Goal: Transaction & Acquisition: Download file/media

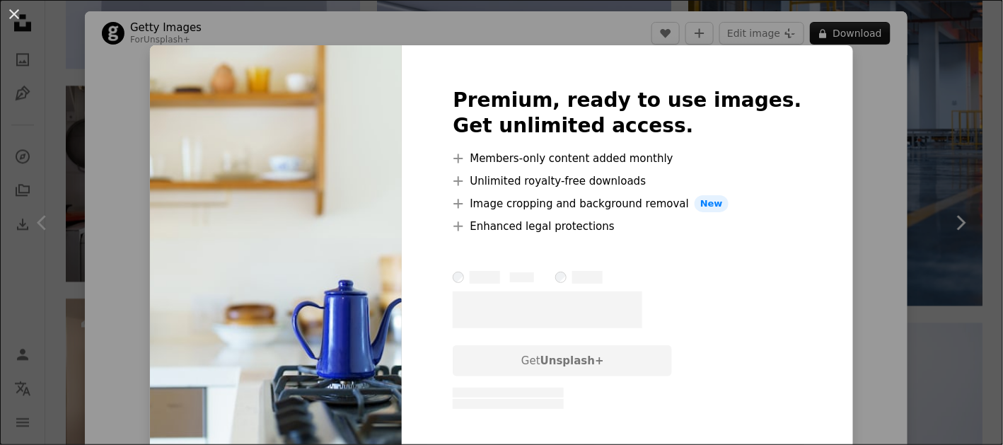
scroll to position [13074, 0]
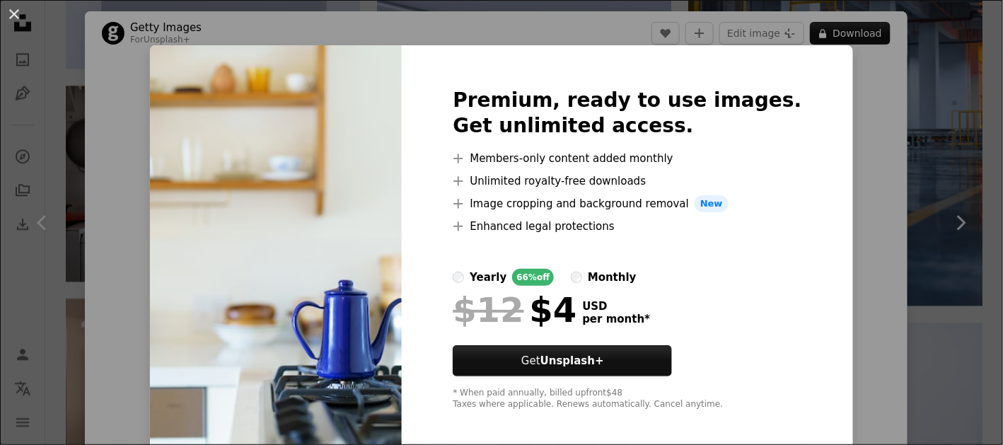
click at [852, 78] on div "An X shape Premium, ready to use images. Get unlimited access. A plus sign Memb…" at bounding box center [501, 222] width 1003 height 445
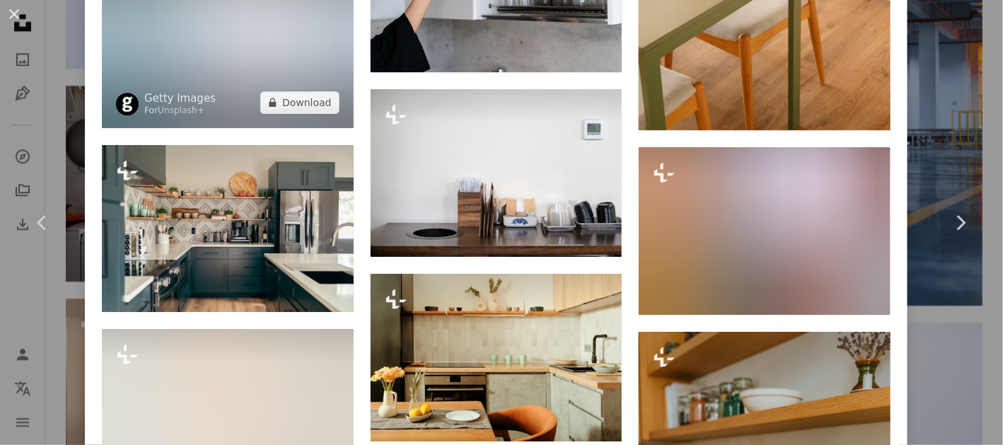
scroll to position [3077, 0]
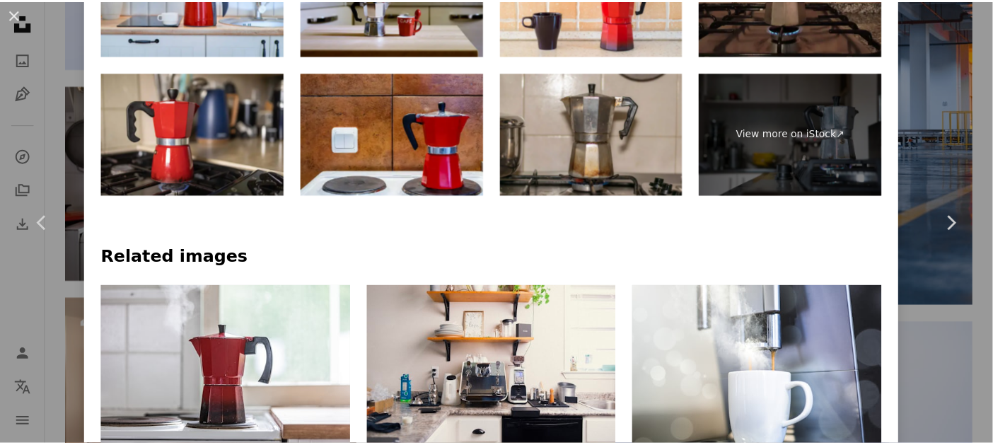
scroll to position [859, 0]
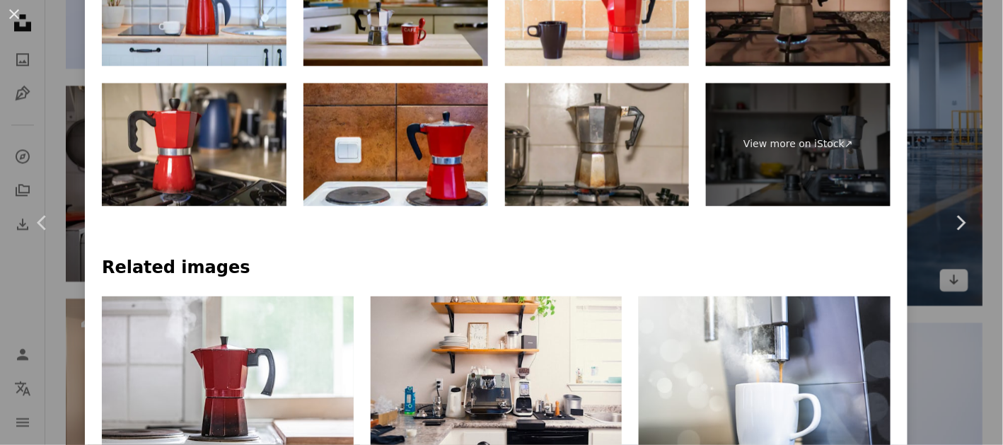
click at [924, 113] on div "An X shape Chevron left Chevron right [PERSON_NAME] Available for hire A checkm…" at bounding box center [501, 222] width 1003 height 445
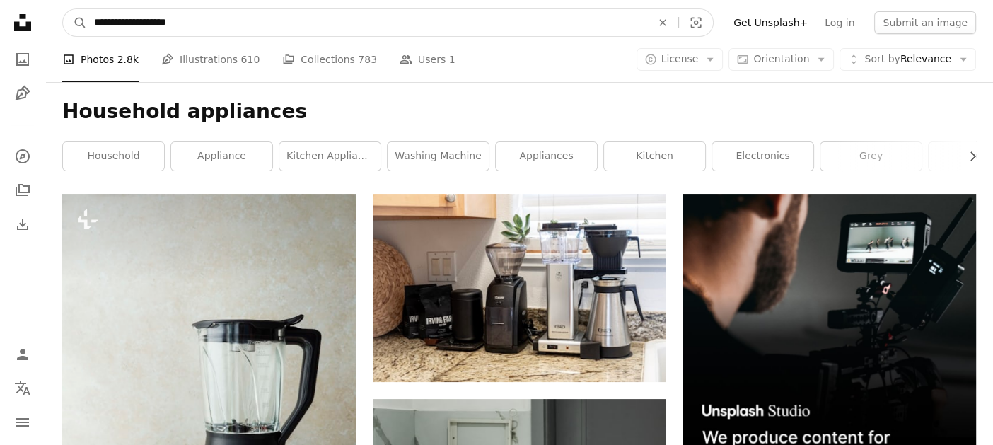
click at [473, 16] on input "**********" at bounding box center [367, 22] width 560 height 27
type input "*********"
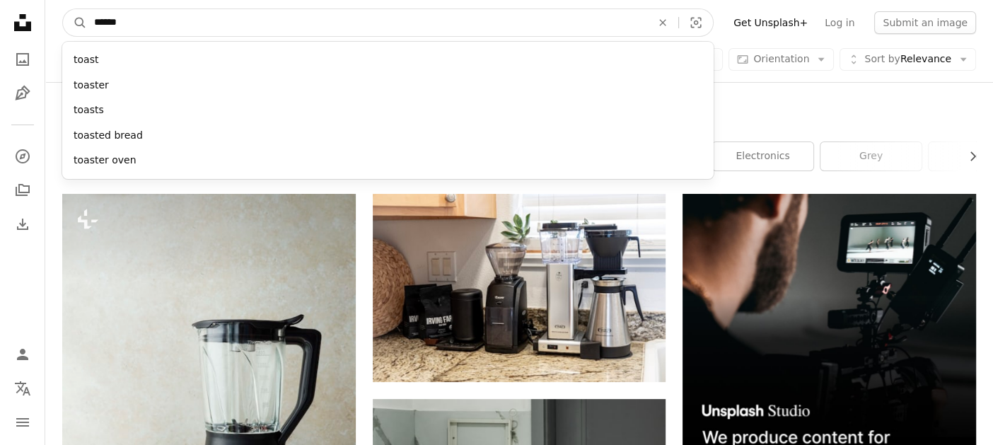
type input "*******"
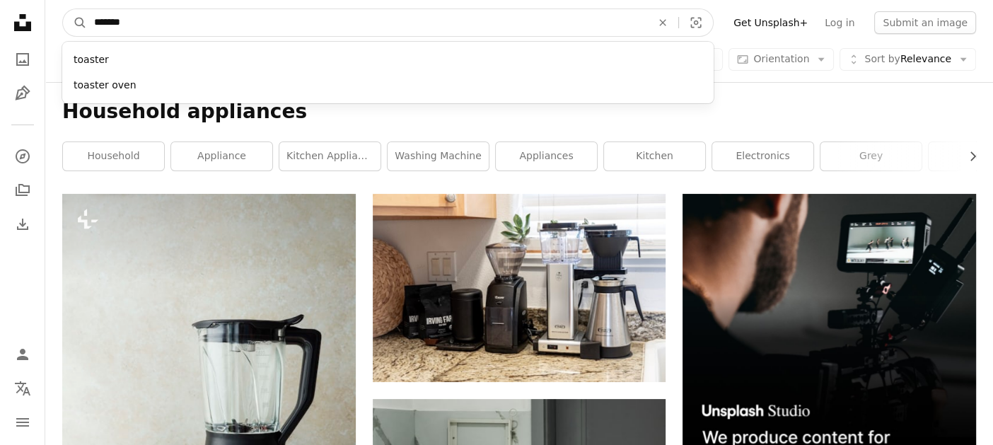
click button "A magnifying glass" at bounding box center [75, 22] width 24 height 27
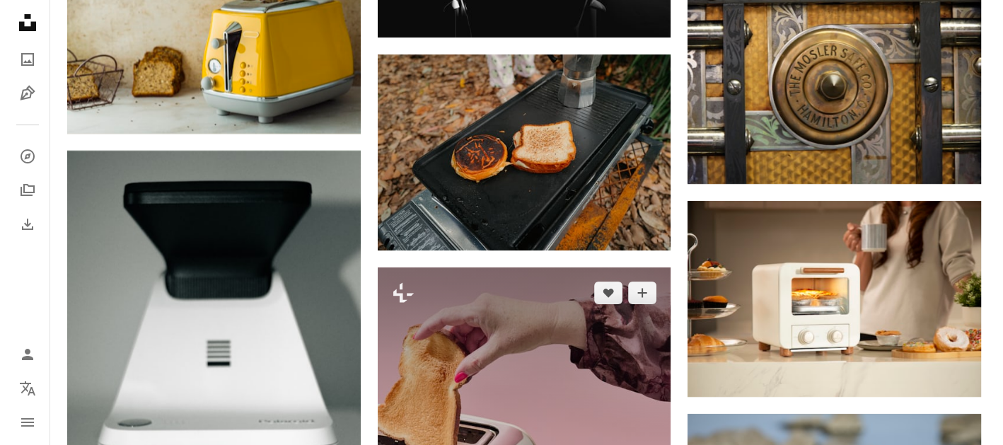
scroll to position [5562, 0]
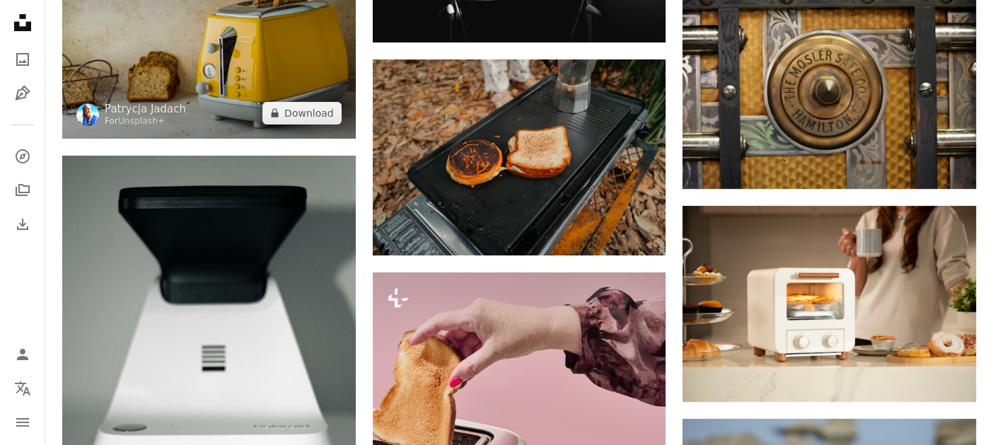
click at [274, 53] on img at bounding box center [209, 40] width 294 height 195
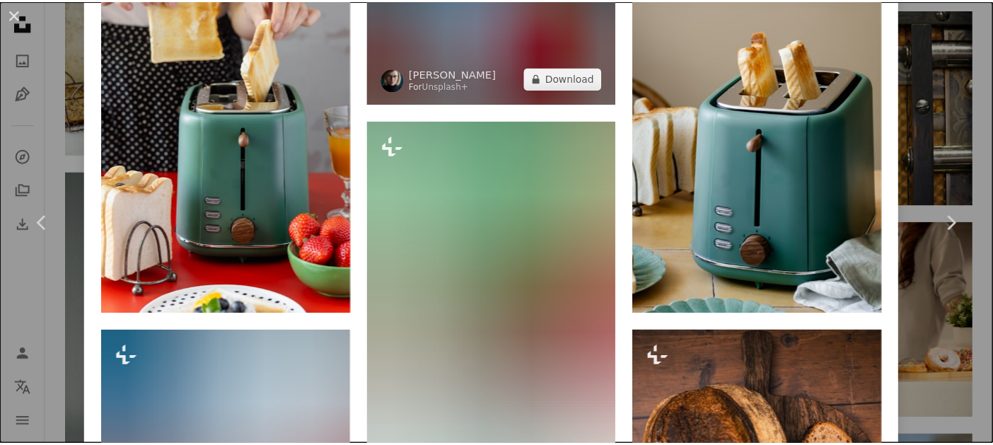
scroll to position [1684, 0]
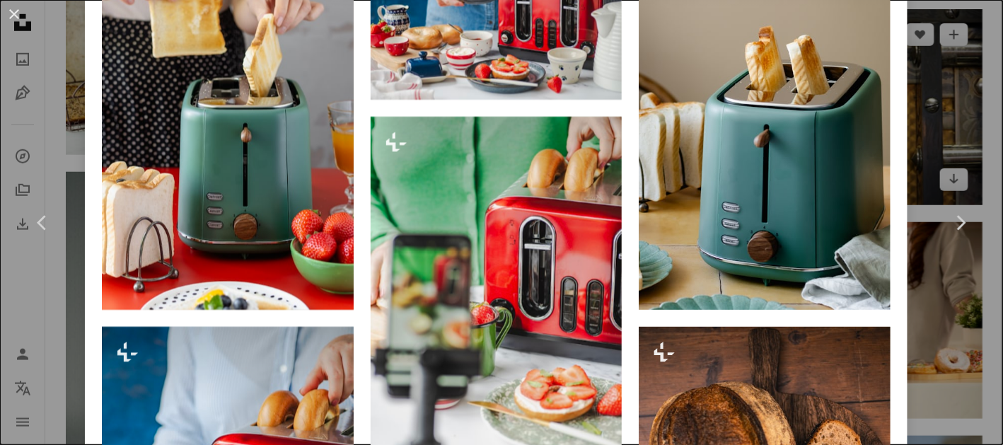
click at [926, 77] on div "An X shape Chevron left Chevron right [PERSON_NAME] For Unsplash+ A heart A plu…" at bounding box center [501, 222] width 1003 height 445
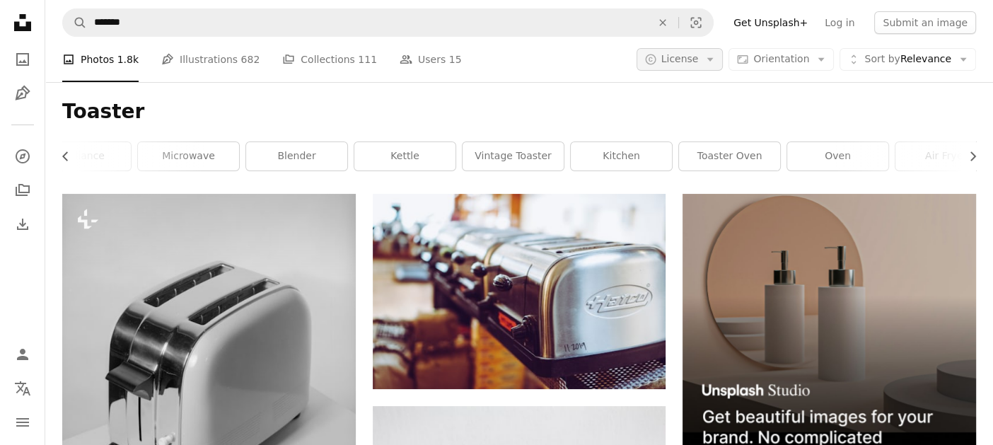
click at [715, 55] on button "A copyright icon © License Arrow down" at bounding box center [680, 59] width 87 height 23
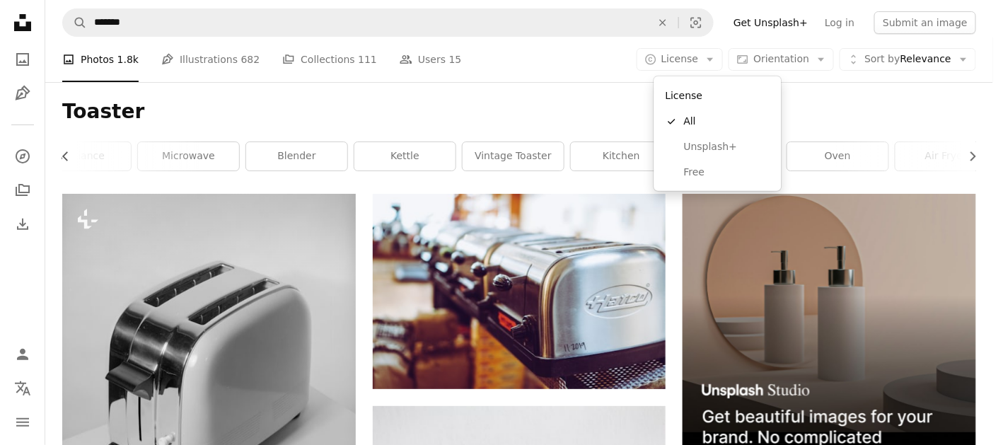
click at [711, 169] on span "Free" at bounding box center [727, 173] width 86 height 14
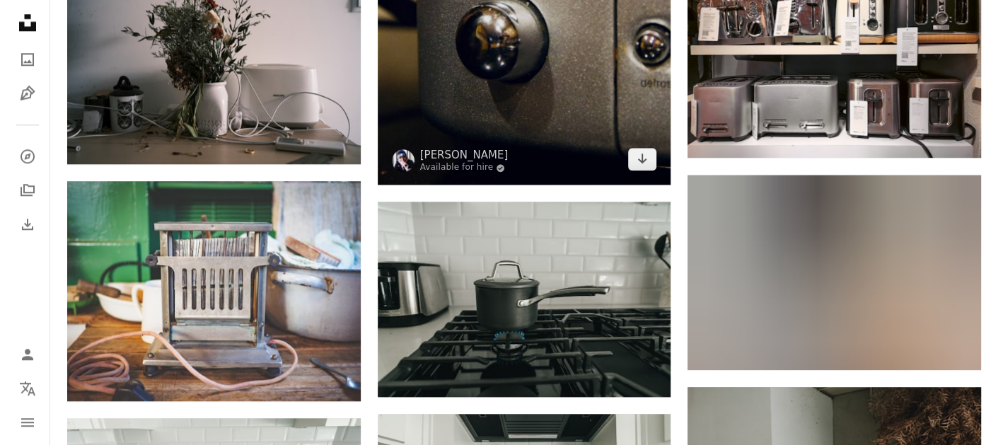
scroll to position [1511, 0]
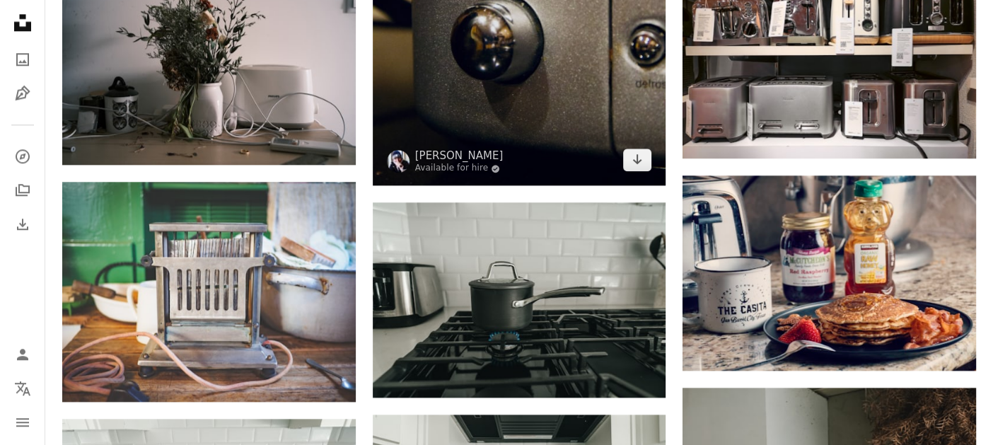
click at [506, 313] on img at bounding box center [520, 299] width 294 height 195
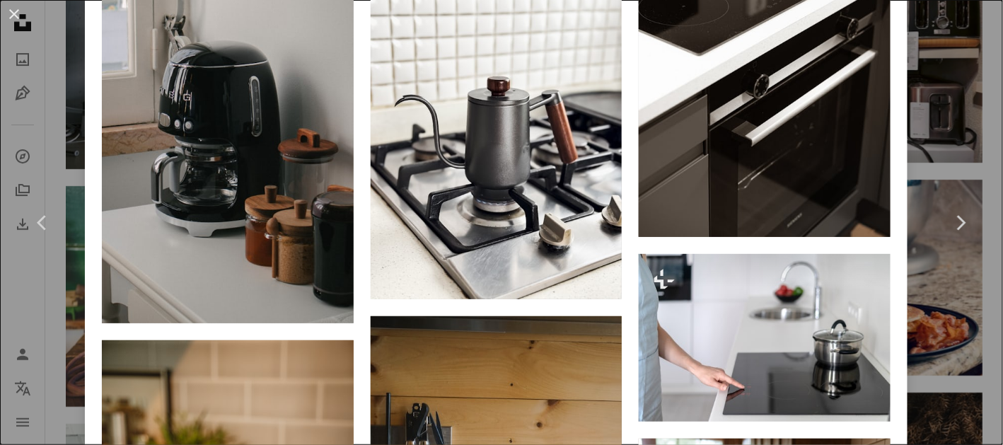
scroll to position [2809, 0]
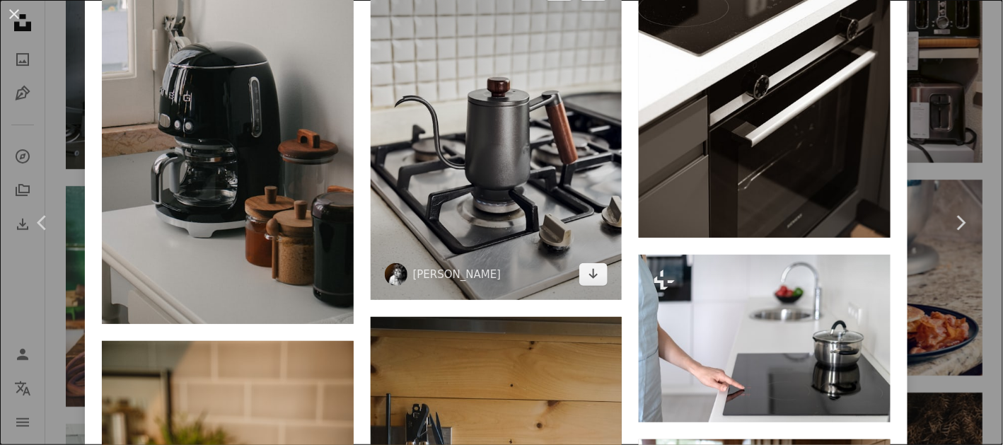
click at [480, 150] on img at bounding box center [497, 131] width 252 height 335
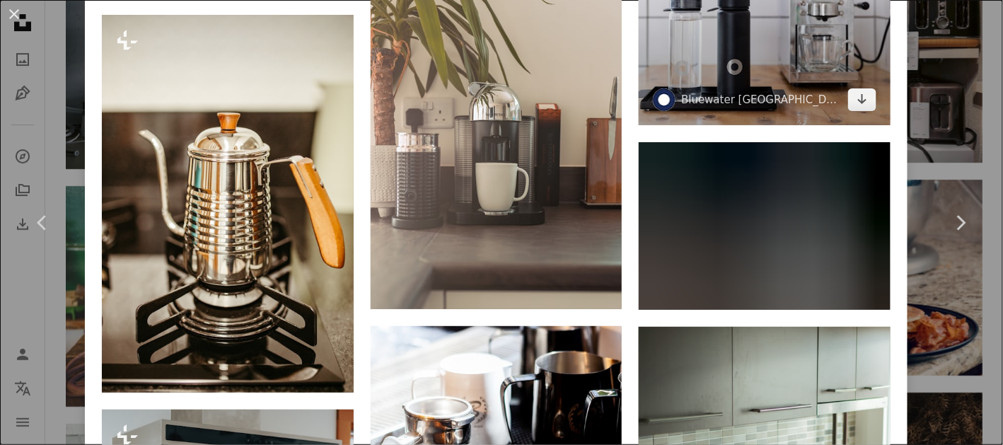
scroll to position [1693, 0]
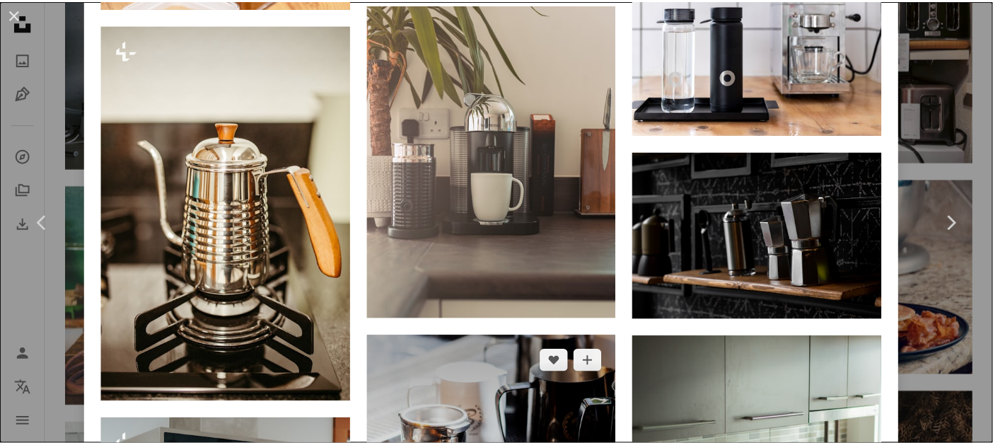
scroll to position [0, 0]
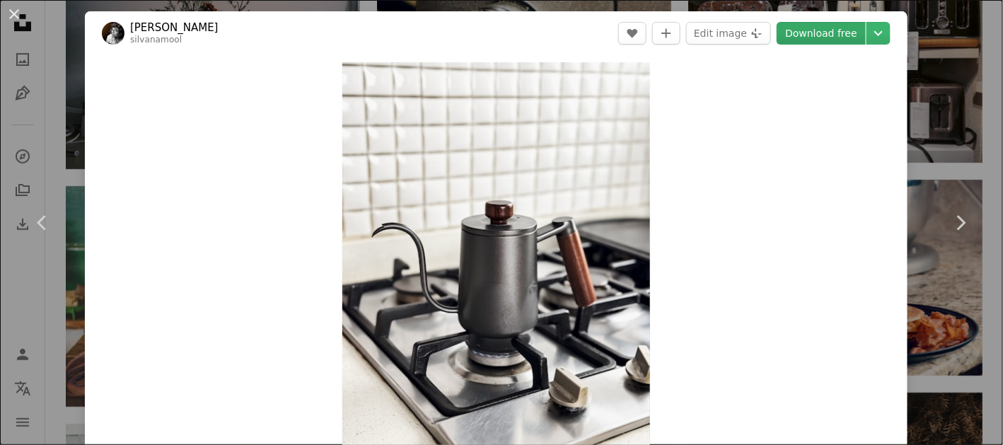
click at [818, 30] on link "Download free" at bounding box center [821, 33] width 89 height 23
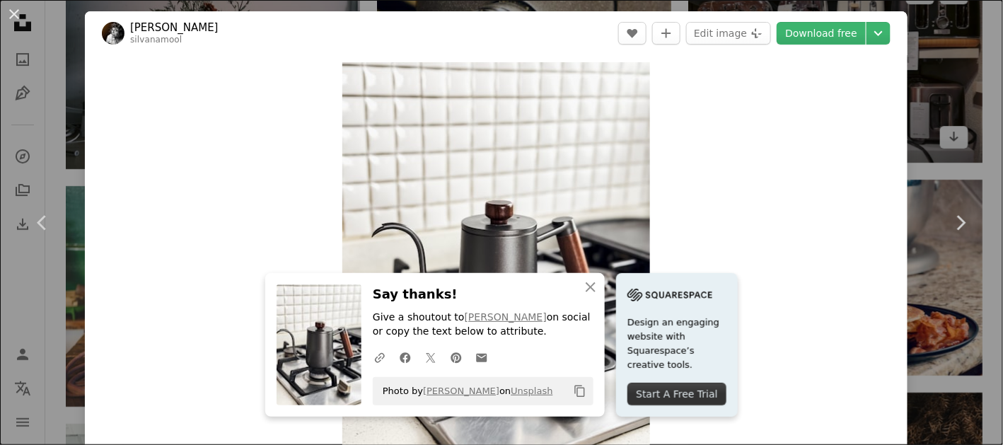
click at [928, 79] on div "An X shape Chevron left Chevron right [PERSON_NAME] silvanamool A heart A plus …" at bounding box center [501, 222] width 1003 height 445
